Goal: Find specific page/section: Find specific page/section

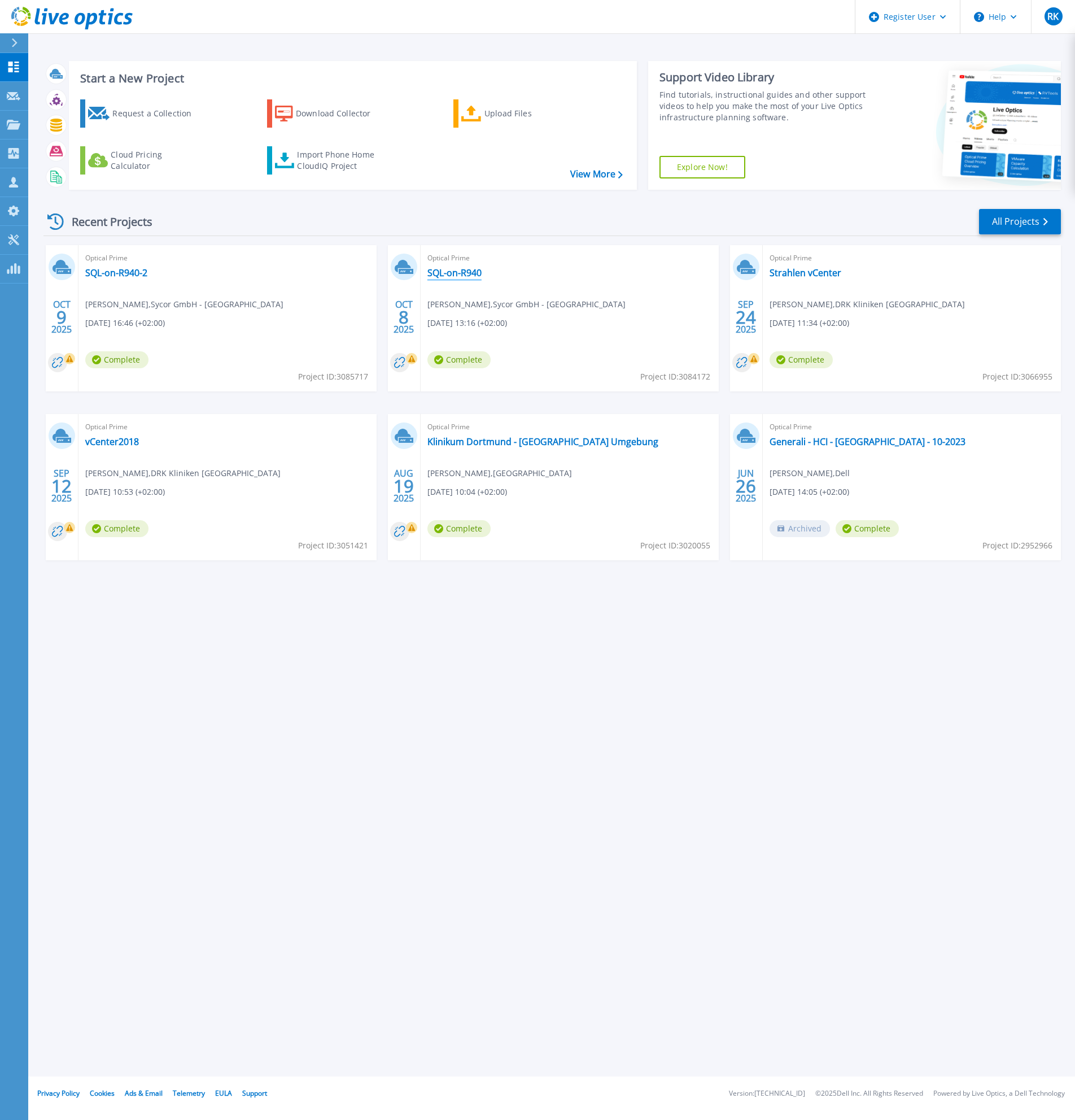
click at [471, 275] on link "SQL-on-R940" at bounding box center [454, 273] width 54 height 11
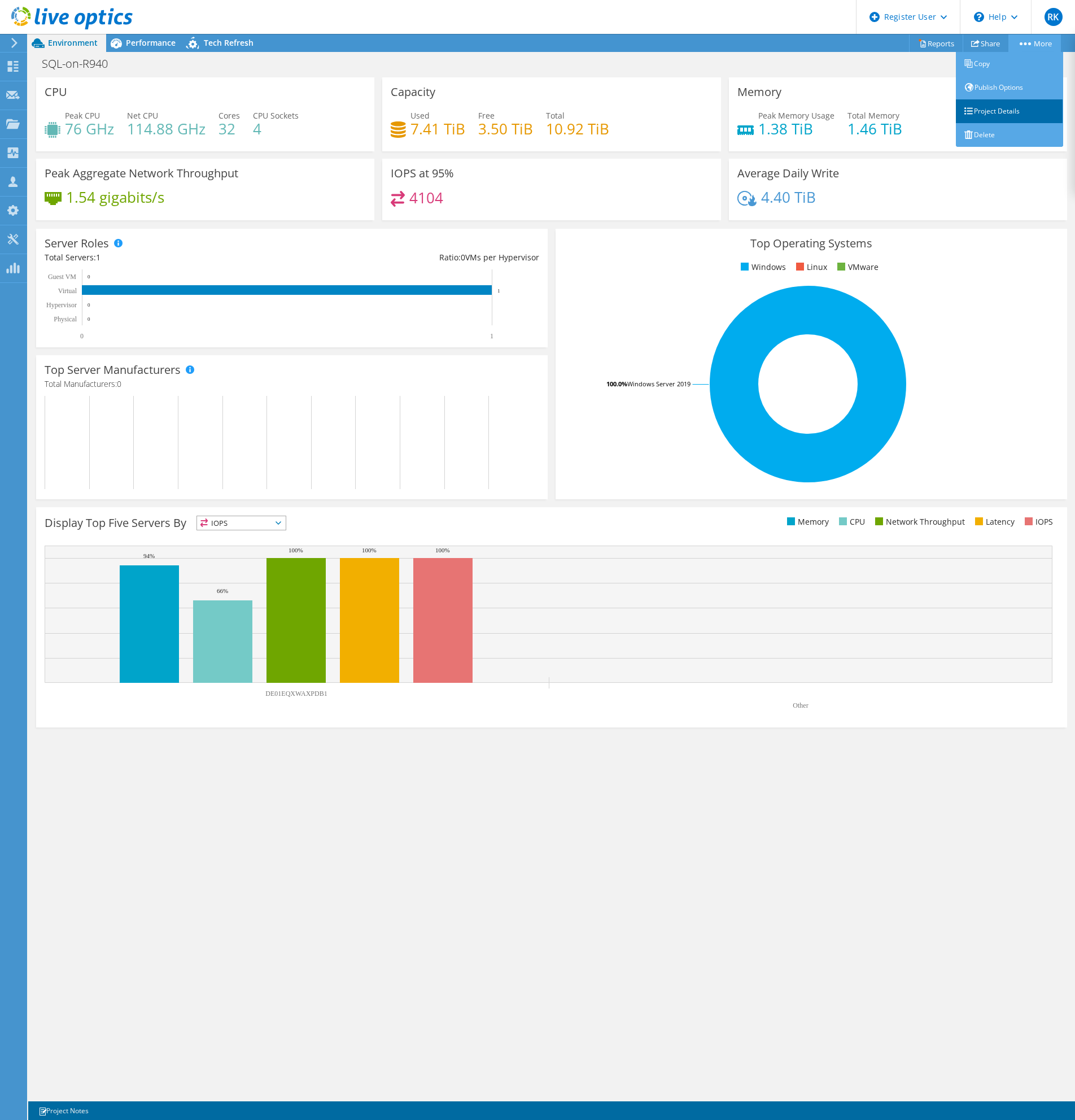
click at [1027, 111] on link "Project Details" at bounding box center [1009, 111] width 107 height 24
